Goal: Book appointment/travel/reservation

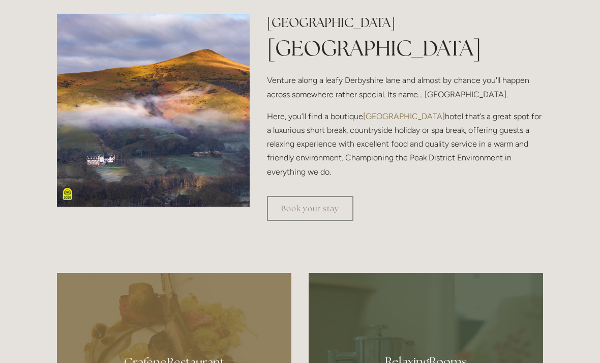
scroll to position [343, 0]
click at [337, 221] on link "Book your stay" at bounding box center [310, 208] width 86 height 25
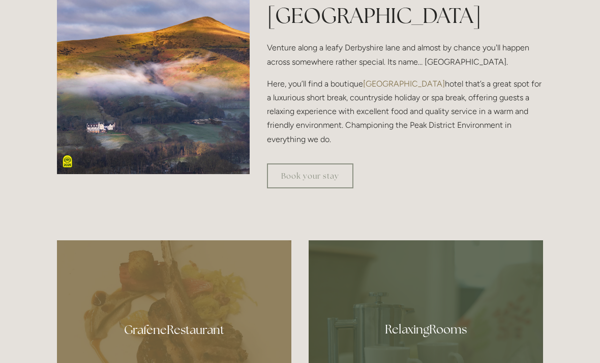
click at [291, 188] on link "Book your stay" at bounding box center [310, 175] width 86 height 25
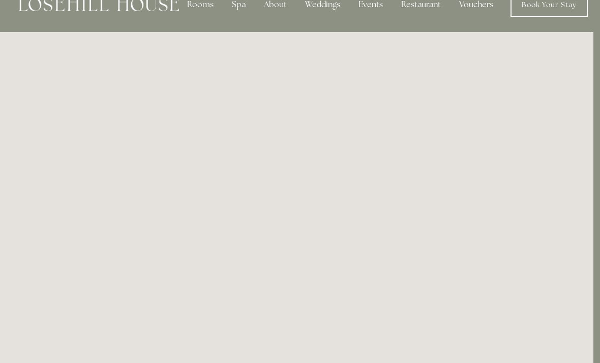
scroll to position [0, 7]
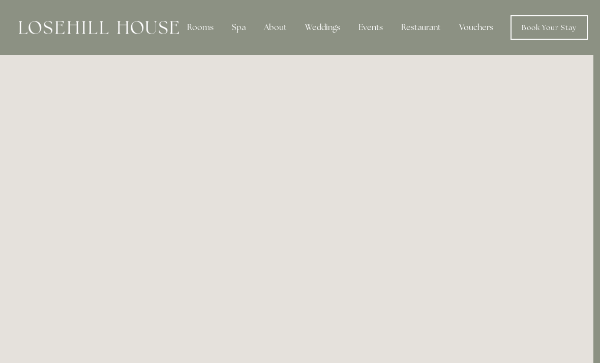
click at [279, 32] on div "About" at bounding box center [275, 27] width 39 height 20
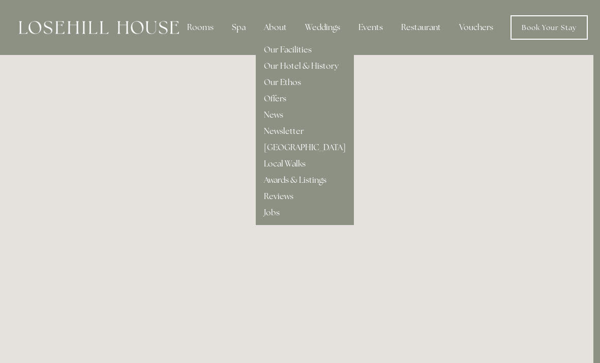
click at [245, 27] on div "Spa" at bounding box center [239, 27] width 30 height 20
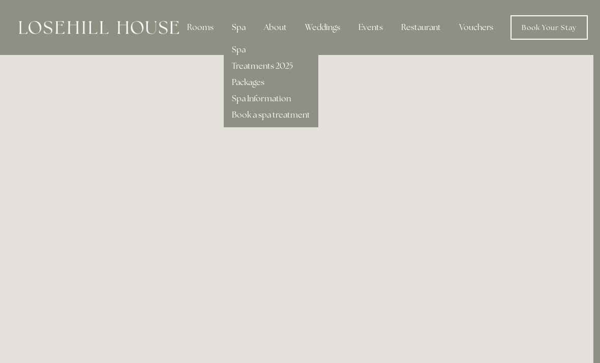
click at [265, 103] on link "Spa Information" at bounding box center [261, 98] width 59 height 11
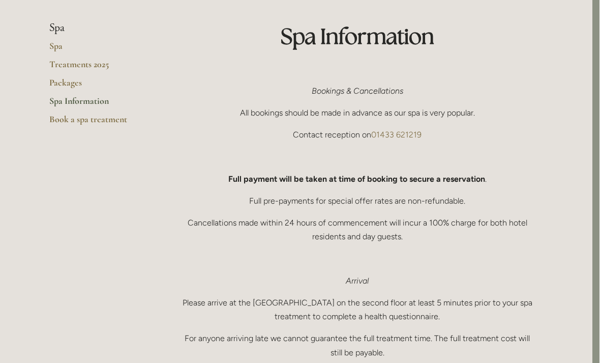
scroll to position [0, 7]
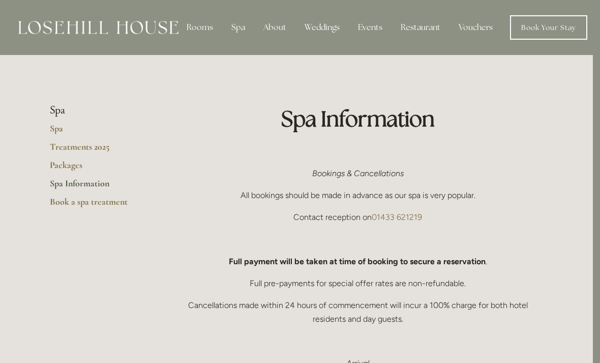
click at [99, 185] on link "Spa Information" at bounding box center [98, 186] width 97 height 18
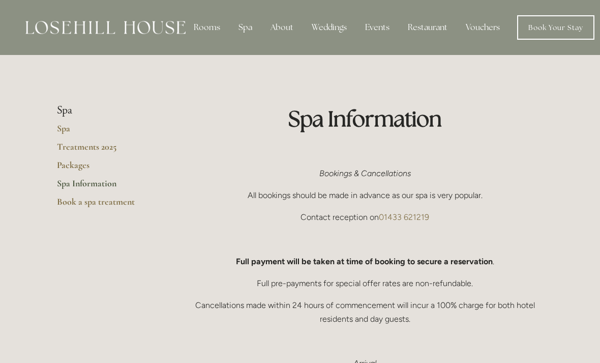
click at [71, 109] on li "Spa" at bounding box center [105, 110] width 97 height 13
click at [65, 159] on link "Packages" at bounding box center [105, 168] width 97 height 18
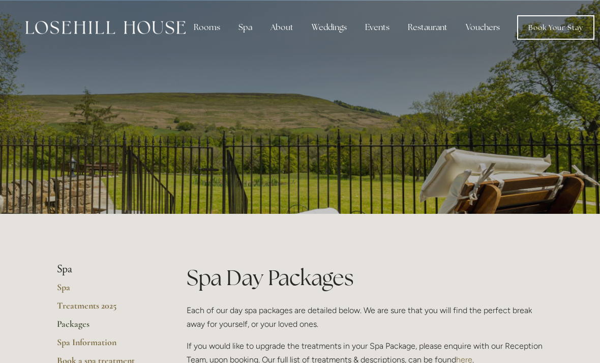
click at [276, 29] on div "About" at bounding box center [281, 27] width 39 height 20
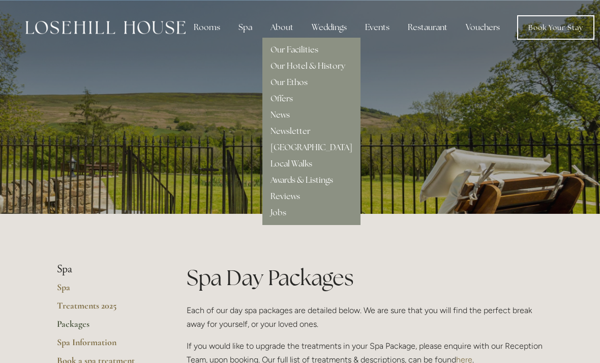
click at [321, 70] on link "Our Hotel & History" at bounding box center [308, 66] width 75 height 11
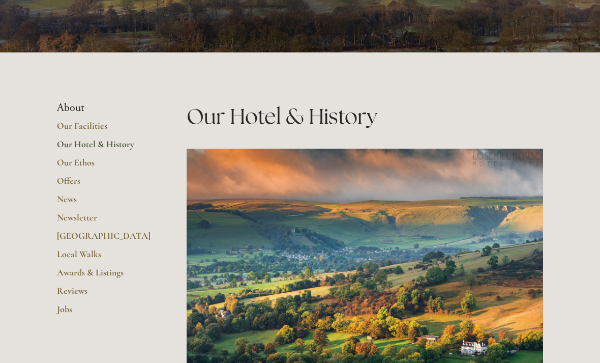
scroll to position [161, 0]
click at [62, 145] on link "Our Hotel & History" at bounding box center [105, 147] width 97 height 18
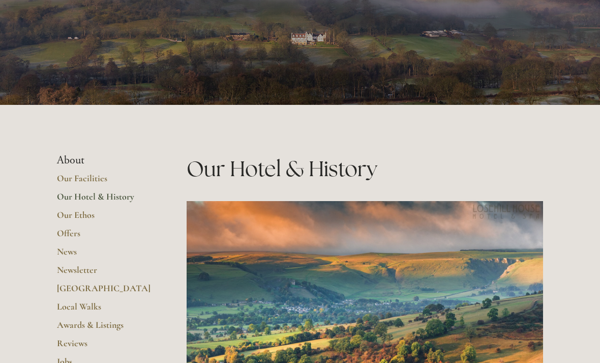
scroll to position [109, 0]
click at [63, 181] on link "Our Facilities" at bounding box center [105, 181] width 97 height 18
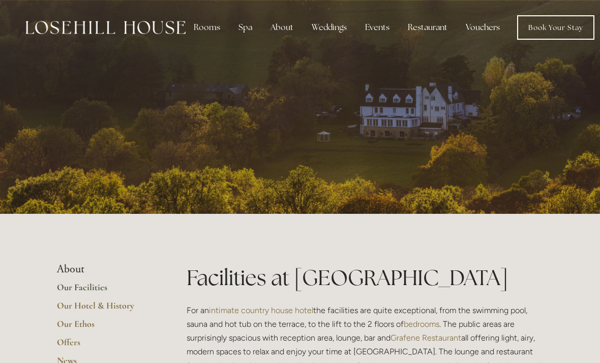
click at [547, 25] on link "Book Your Stay" at bounding box center [555, 27] width 77 height 24
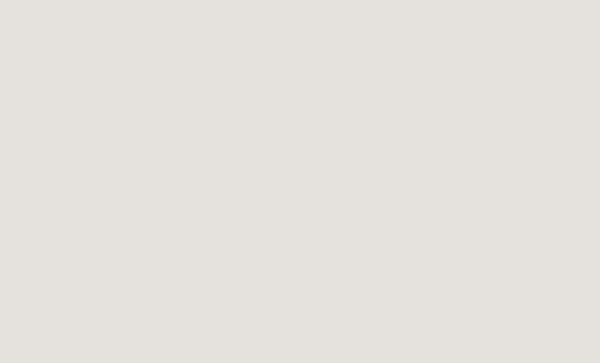
scroll to position [150, 0]
